Goal: Check status: Check status

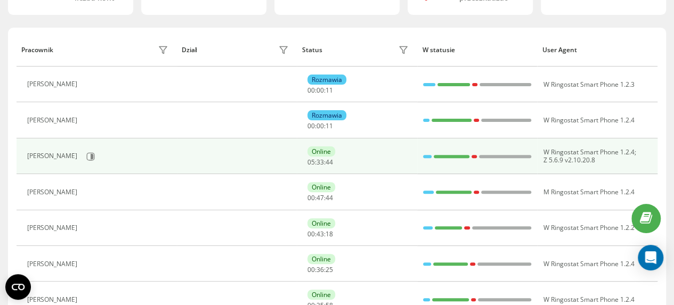
scroll to position [107, 0]
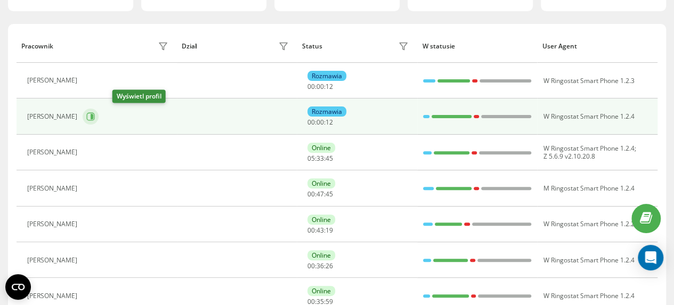
click at [93, 115] on icon at bounding box center [92, 116] width 3 height 5
click at [95, 115] on icon at bounding box center [90, 116] width 9 height 9
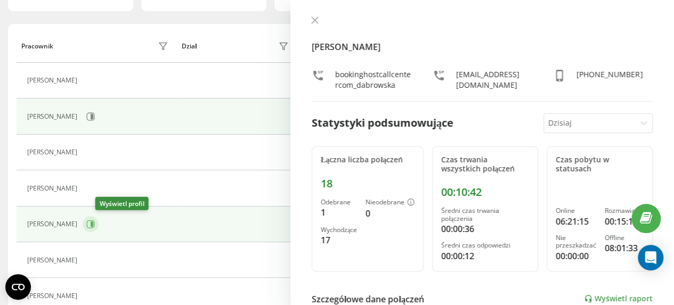
click at [93, 225] on icon at bounding box center [92, 224] width 3 height 5
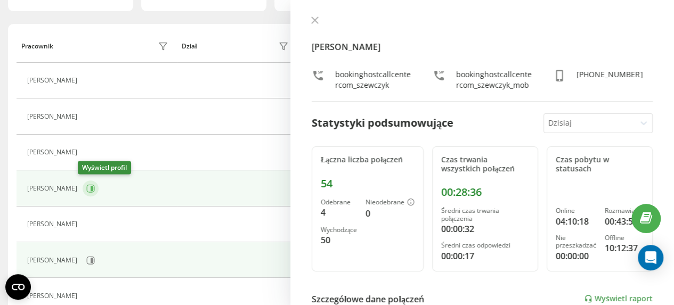
click at [91, 186] on icon at bounding box center [92, 188] width 3 height 5
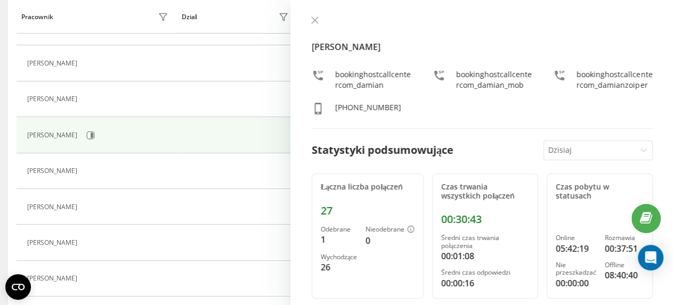
scroll to position [213, 0]
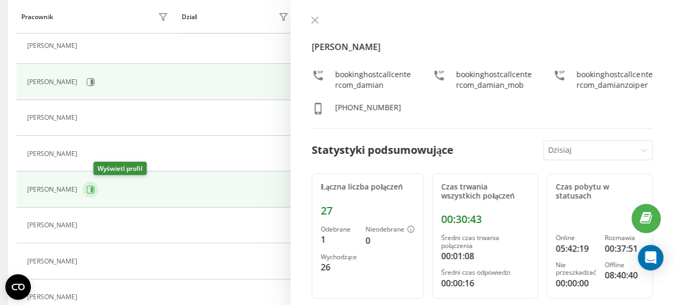
click at [93, 188] on icon at bounding box center [92, 189] width 3 height 5
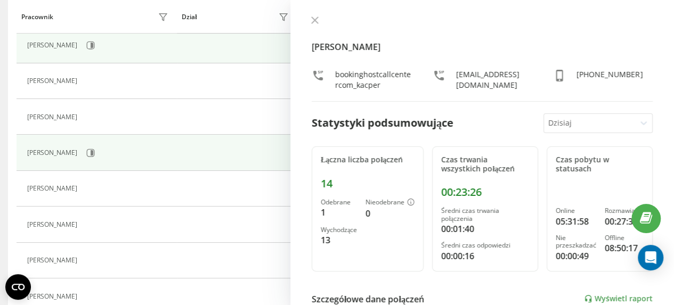
scroll to position [266, 0]
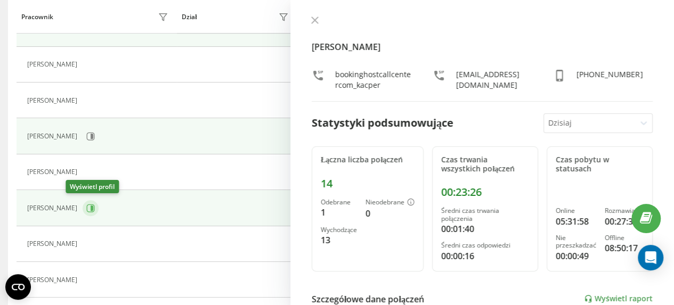
click at [86, 206] on icon at bounding box center [90, 208] width 9 height 9
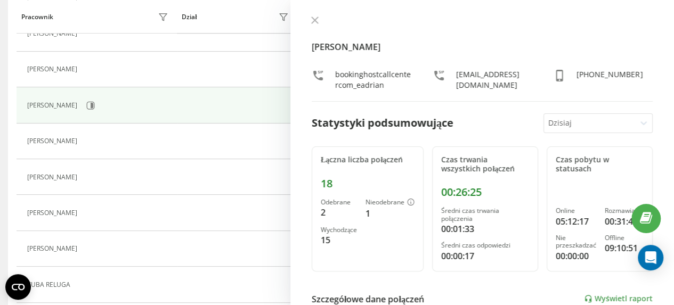
scroll to position [373, 0]
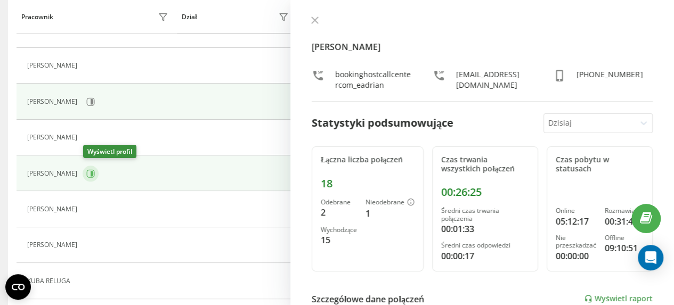
click at [92, 172] on icon at bounding box center [92, 173] width 3 height 5
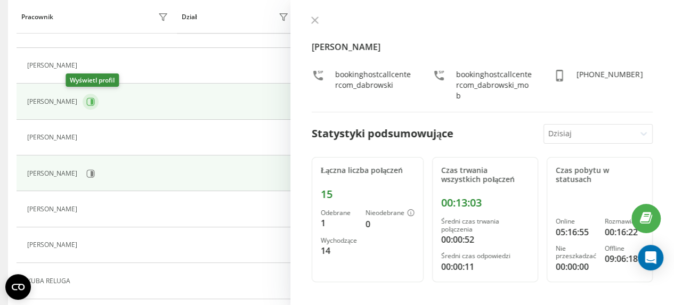
click at [91, 100] on icon at bounding box center [92, 101] width 3 height 5
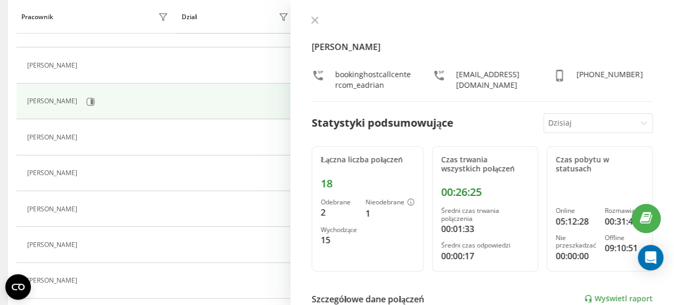
scroll to position [87, 0]
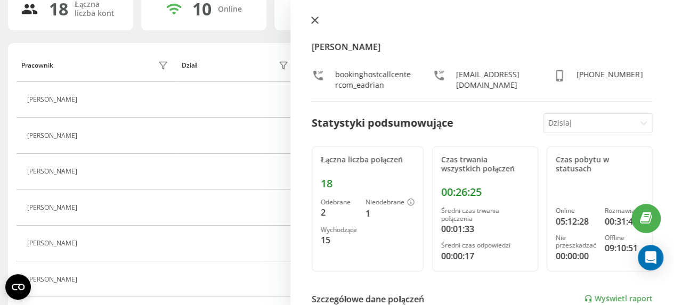
click at [315, 20] on icon at bounding box center [315, 20] width 6 height 6
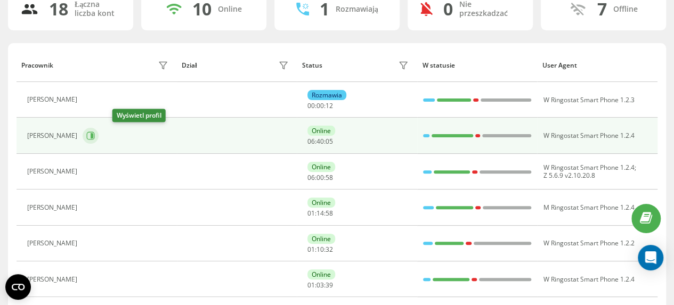
click at [93, 135] on icon at bounding box center [92, 135] width 3 height 5
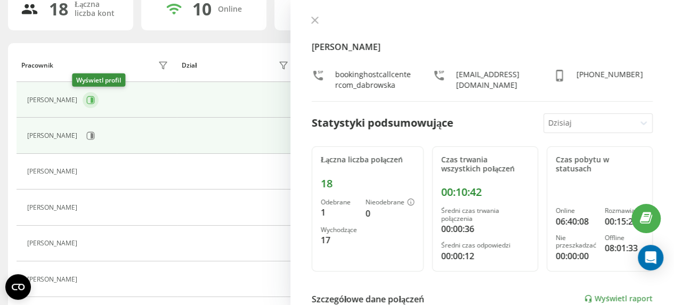
click at [91, 101] on icon at bounding box center [92, 100] width 3 height 5
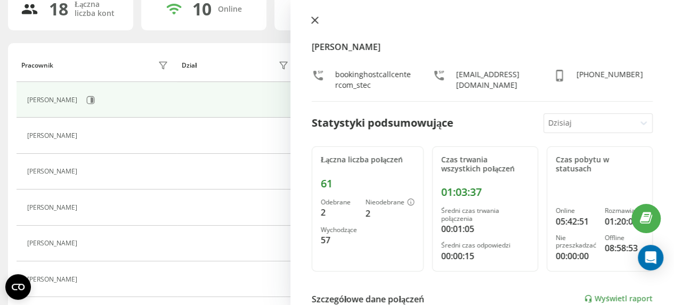
click at [315, 20] on icon at bounding box center [315, 20] width 6 height 6
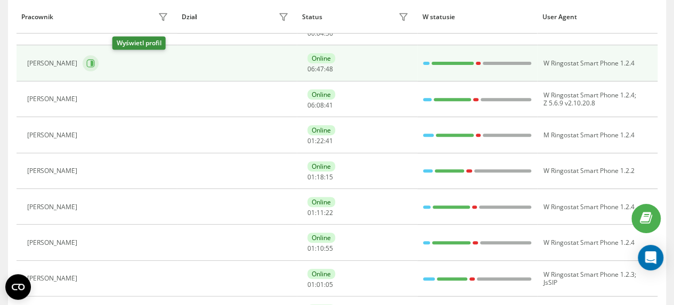
click at [93, 62] on icon at bounding box center [92, 63] width 3 height 5
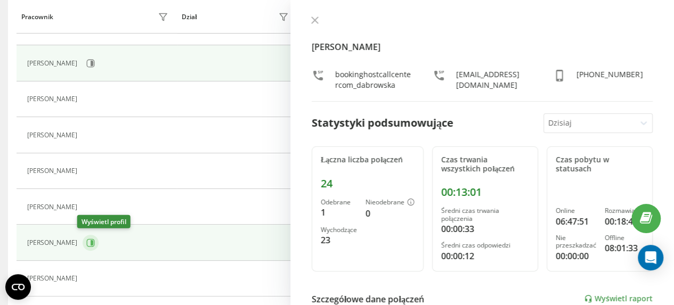
click at [89, 242] on icon at bounding box center [90, 243] width 9 height 9
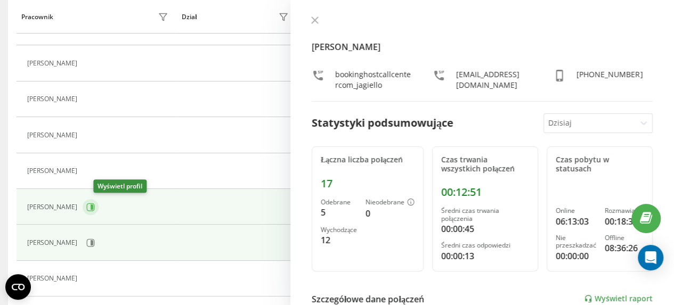
click at [93, 206] on icon at bounding box center [92, 207] width 3 height 5
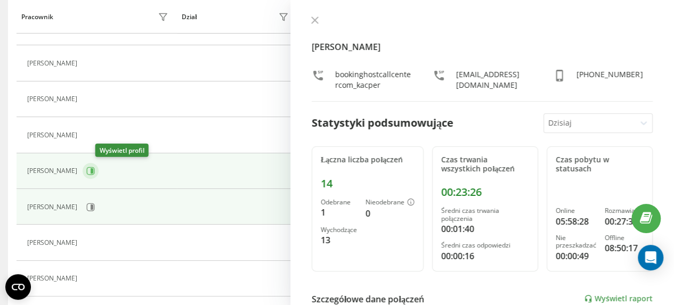
click at [93, 170] on icon at bounding box center [92, 170] width 3 height 5
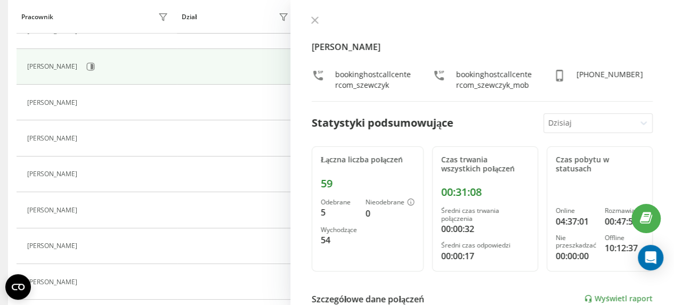
scroll to position [266, 0]
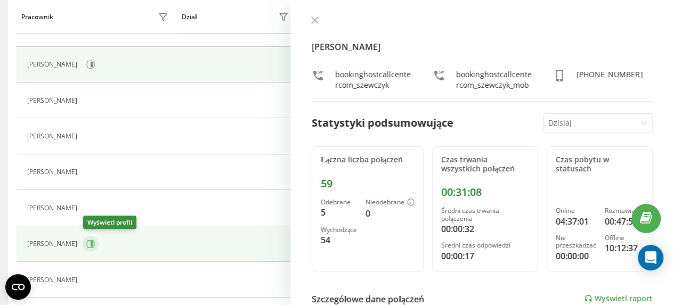
click at [92, 242] on icon at bounding box center [92, 243] width 3 height 5
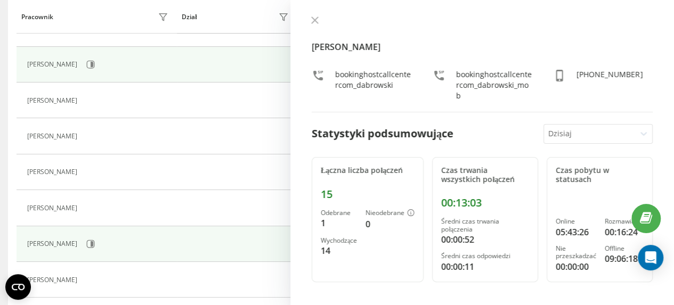
scroll to position [320, 0]
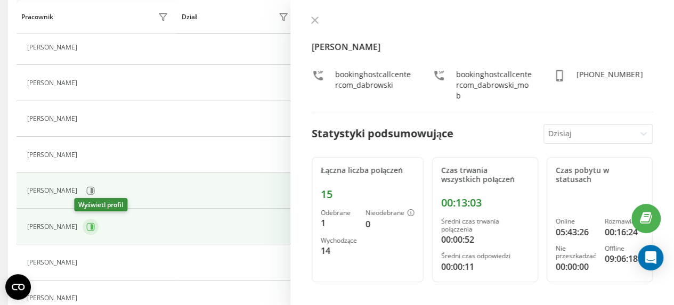
click at [91, 226] on icon at bounding box center [92, 226] width 3 height 5
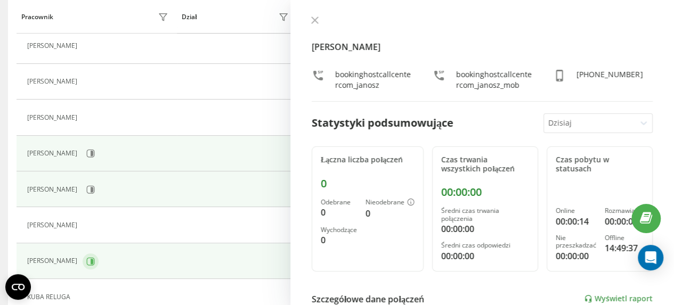
scroll to position [373, 0]
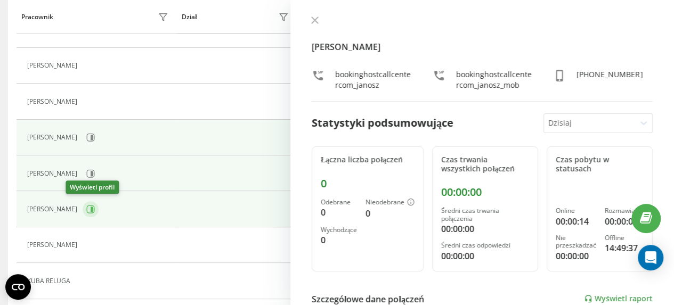
click at [91, 207] on icon at bounding box center [92, 209] width 3 height 5
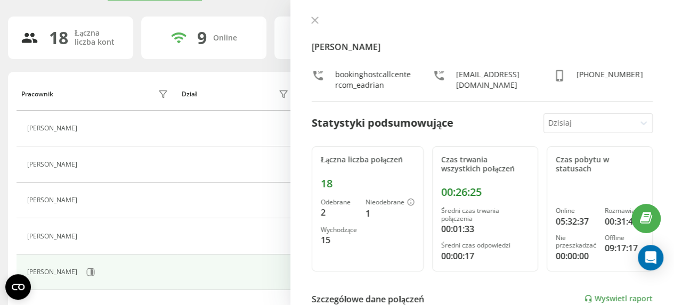
scroll to position [53, 0]
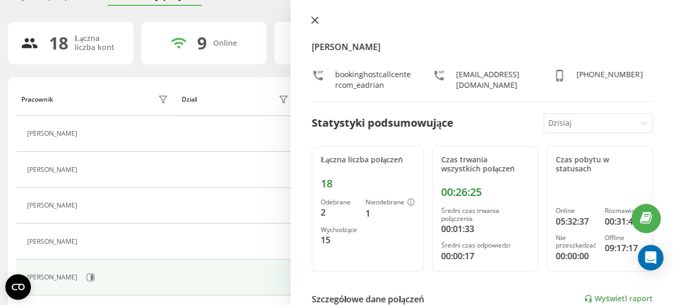
click at [314, 18] on icon at bounding box center [314, 20] width 7 height 7
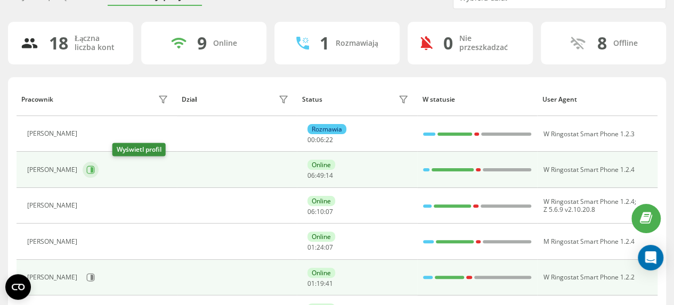
click at [93, 169] on icon at bounding box center [92, 169] width 3 height 5
